Goal: Task Accomplishment & Management: Manage account settings

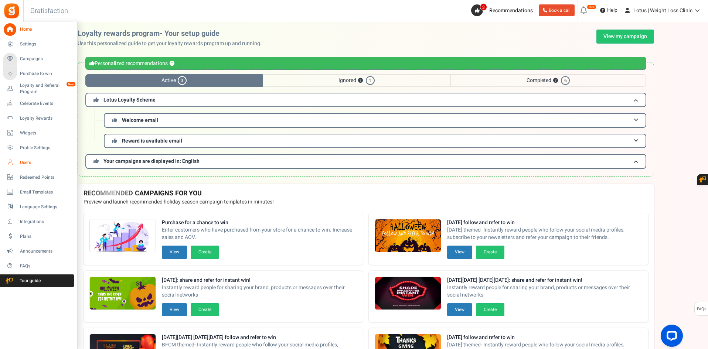
click at [27, 158] on link "Users" at bounding box center [38, 162] width 71 height 13
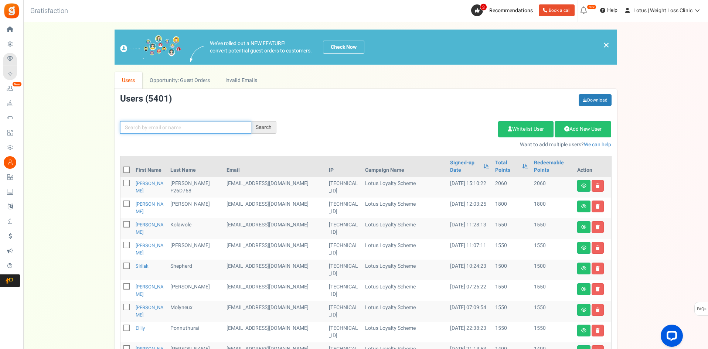
click at [163, 128] on input "text" at bounding box center [185, 127] width 131 height 13
paste input "[EMAIL_ADDRESS][DOMAIN_NAME]"
type input "[EMAIL_ADDRESS][DOMAIN_NAME]"
click at [270, 125] on div "Search" at bounding box center [263, 127] width 25 height 13
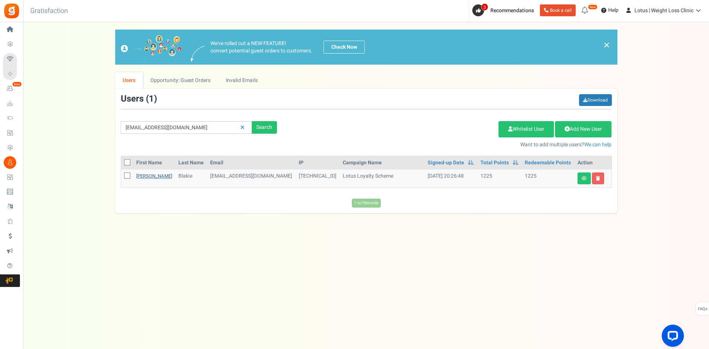
click at [144, 173] on link "[PERSON_NAME]" at bounding box center [154, 176] width 36 height 7
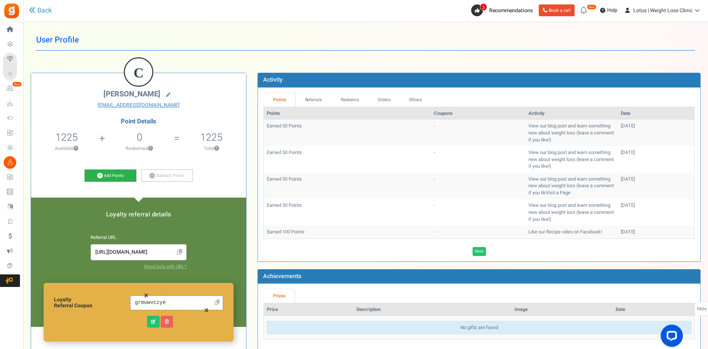
click at [106, 174] on link "Add Points" at bounding box center [111, 176] width 52 height 13
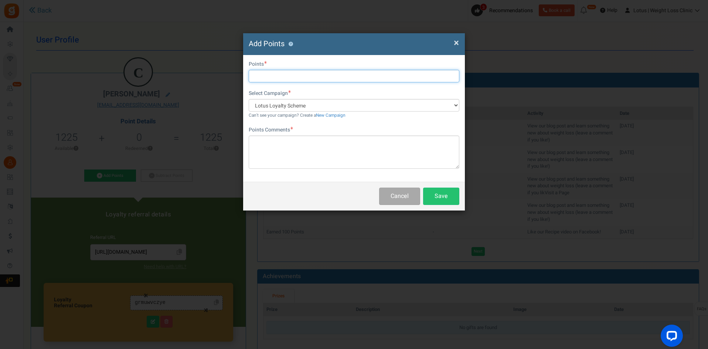
click at [253, 77] on input "text" at bounding box center [354, 76] width 211 height 13
type input "2000"
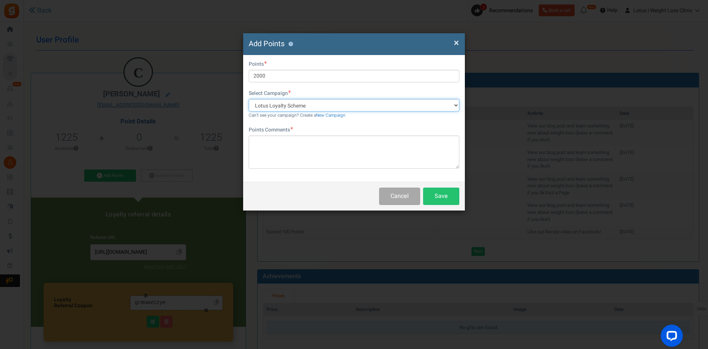
click at [320, 103] on select "Lotus Loyalty Scheme Follow and refer to win" at bounding box center [354, 105] width 211 height 13
click at [317, 102] on select "Lotus Loyalty Scheme Follow and refer to win" at bounding box center [354, 105] width 211 height 13
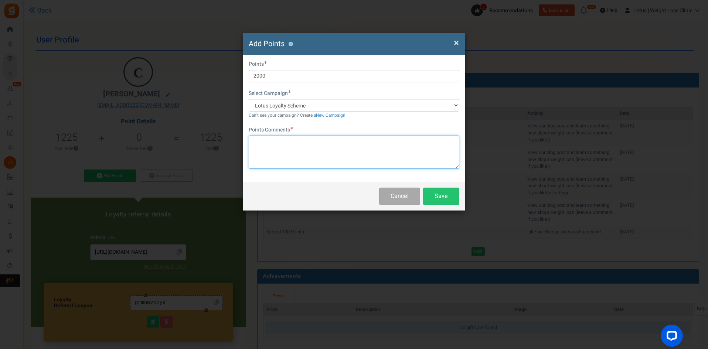
click at [260, 142] on textarea at bounding box center [354, 152] width 211 height 33
click at [441, 198] on button "Save" at bounding box center [441, 196] width 36 height 17
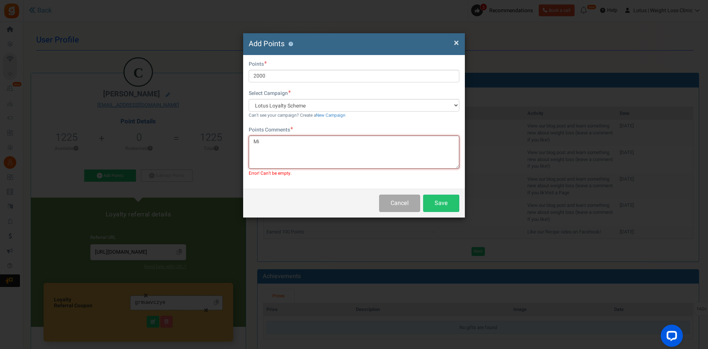
type textarea "M"
type textarea "First time code missed opportunity"
click at [437, 202] on button "Save" at bounding box center [441, 203] width 36 height 17
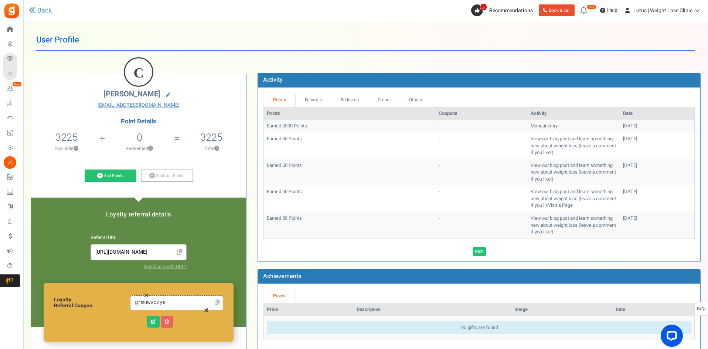
click at [377, 31] on h1 "User Profile" at bounding box center [365, 40] width 659 height 21
click at [315, 99] on link "Referrals" at bounding box center [313, 100] width 36 height 14
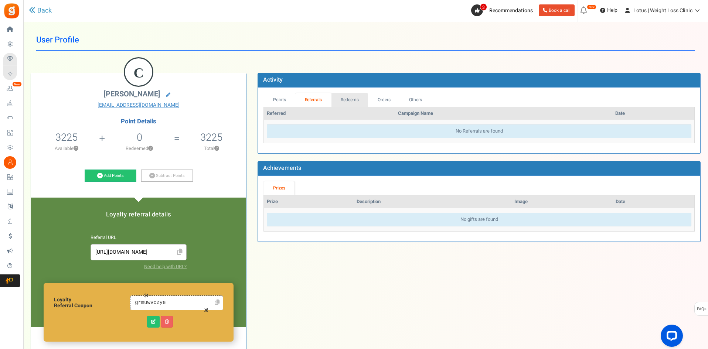
click at [345, 99] on link "Redeems" at bounding box center [349, 100] width 37 height 14
click at [388, 101] on link "Orders" at bounding box center [384, 100] width 32 height 14
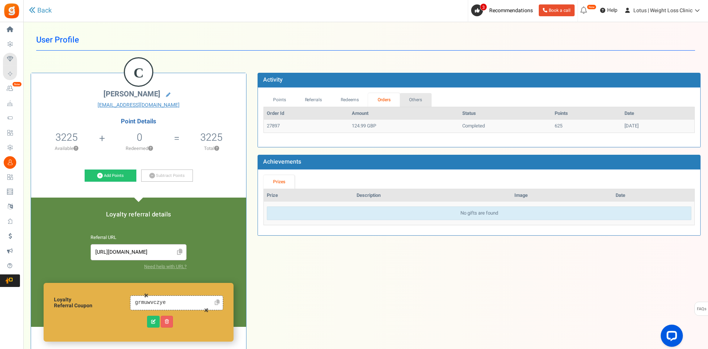
click at [411, 98] on link "Others" at bounding box center [416, 100] width 32 height 14
click at [280, 99] on link "Points" at bounding box center [279, 100] width 32 height 14
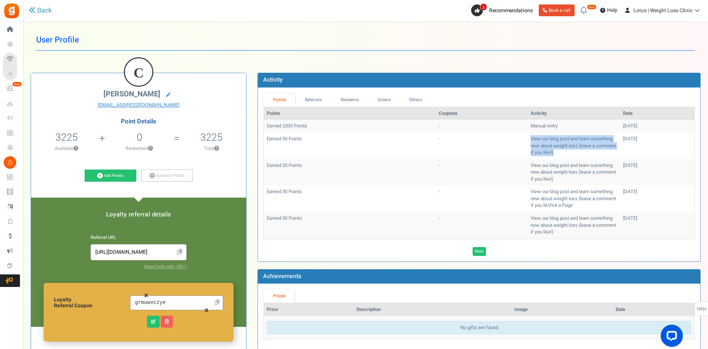
drag, startPoint x: 504, startPoint y: 135, endPoint x: 565, endPoint y: 154, distance: 63.5
click at [565, 154] on td "View our blog post and learn something new about weight loss (leave a comment i…" at bounding box center [574, 146] width 92 height 27
click at [528, 186] on td "View our blog post and learn something new about weight loss (leave a comment i…" at bounding box center [574, 199] width 92 height 27
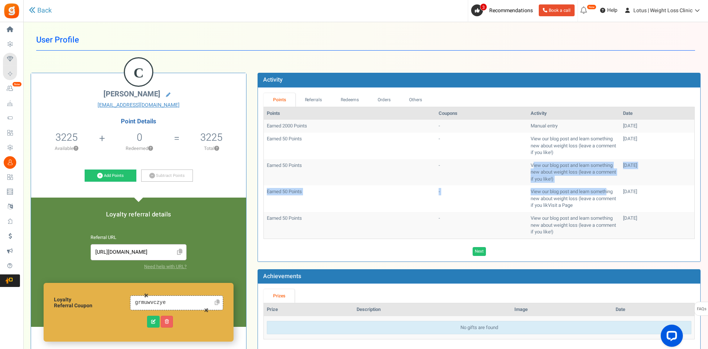
drag, startPoint x: 505, startPoint y: 163, endPoint x: 581, endPoint y: 193, distance: 81.3
click at [581, 193] on tbody "Earned 2000 Points - Manual entry [DATE] Earned 50 Points - View our blog post …" at bounding box center [479, 179] width 430 height 119
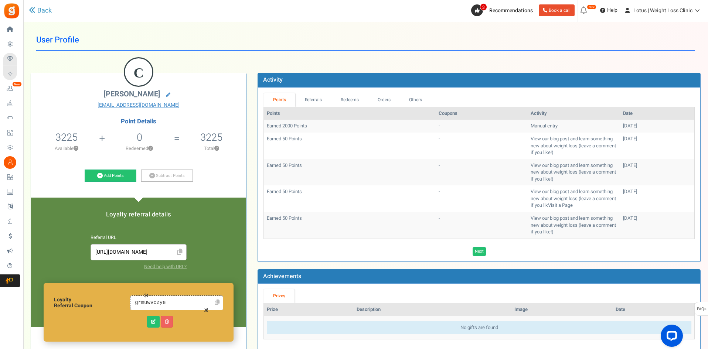
click at [528, 207] on td "View our blog post and learn something new about weight loss (leave a comment i…" at bounding box center [574, 199] width 92 height 27
